Goal: Information Seeking & Learning: Check status

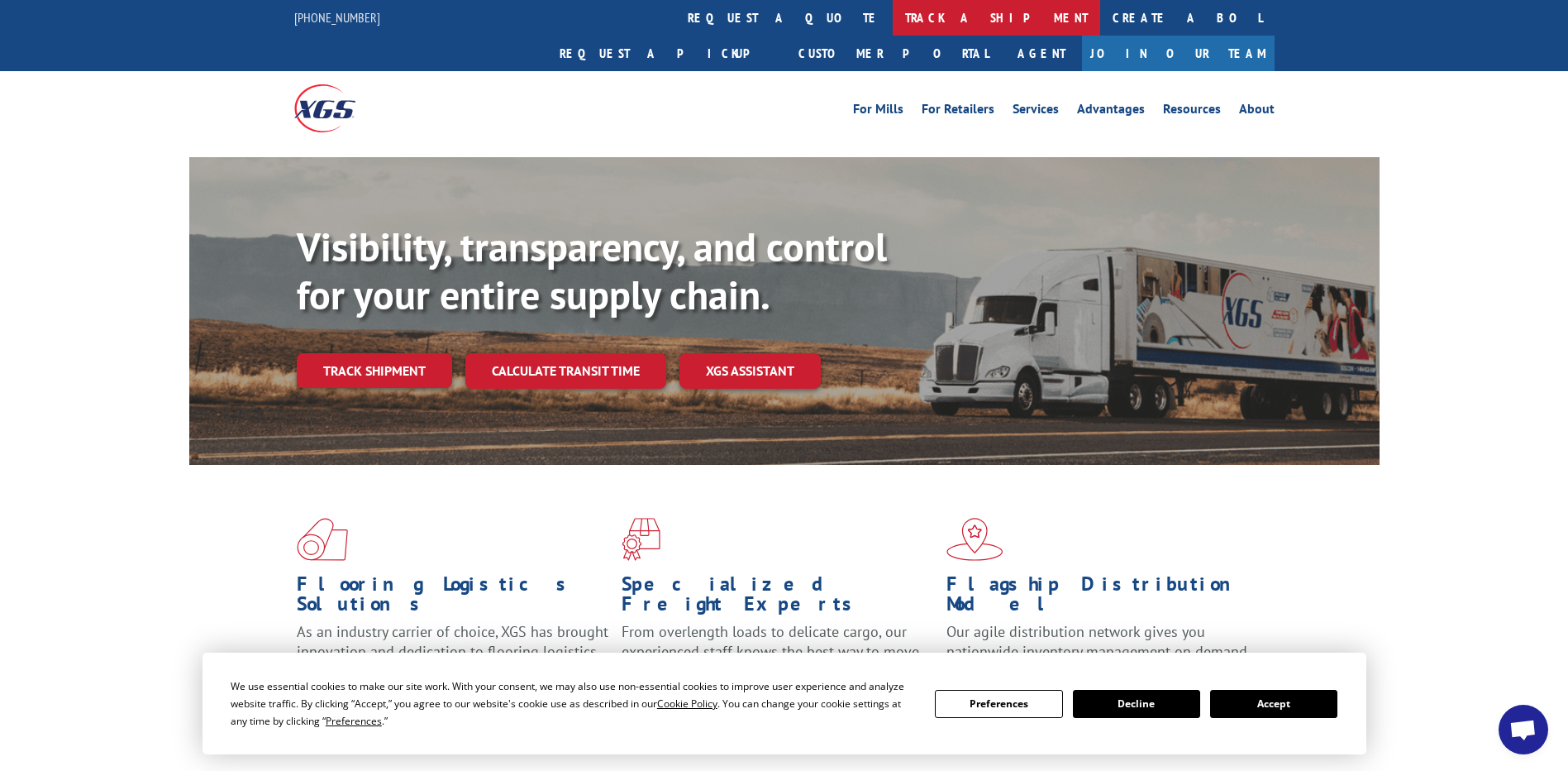
click at [892, 10] on link "track a shipment" at bounding box center [996, 17] width 208 height 35
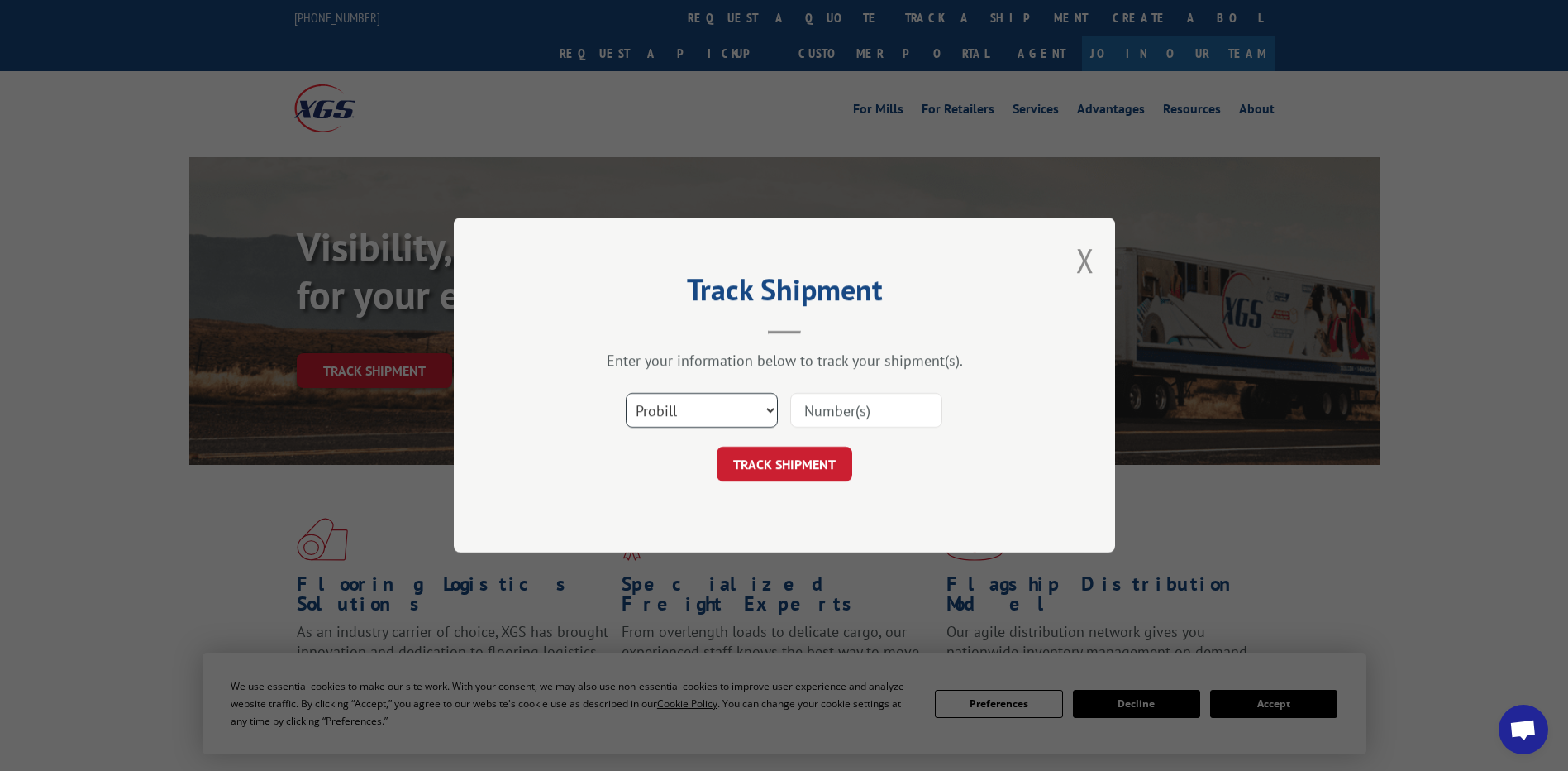
click at [674, 413] on select "Select category... Probill BOL PO" at bounding box center [701, 410] width 152 height 35
select select "po"
click at [625, 393] on select "Select category... Probill BOL PO" at bounding box center [701, 410] width 152 height 35
click at [866, 412] on input at bounding box center [866, 410] width 152 height 35
paste input "17537650"
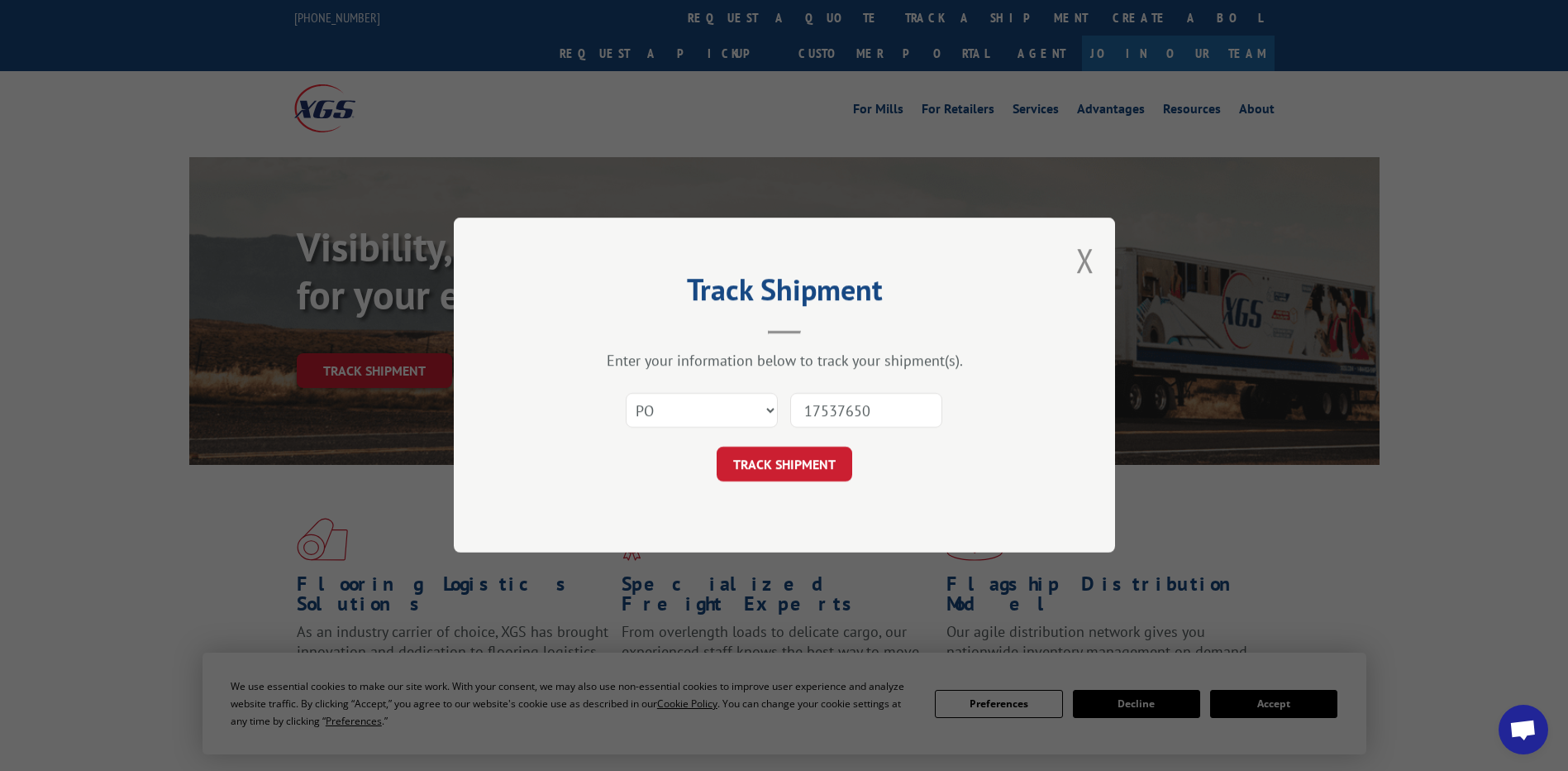
click at [832, 414] on input "17537650" at bounding box center [866, 410] width 152 height 35
type input "17537650"
click button "TRACK SHIPMENT" at bounding box center [784, 464] width 136 height 35
